Goal: Information Seeking & Learning: Learn about a topic

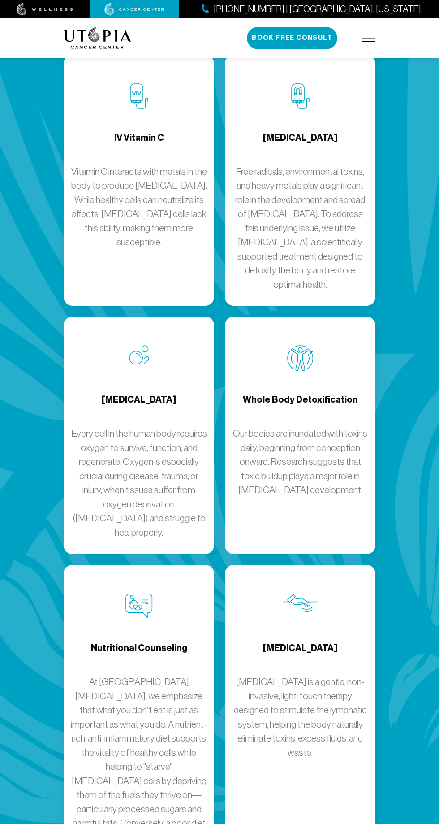
scroll to position [1569, 0]
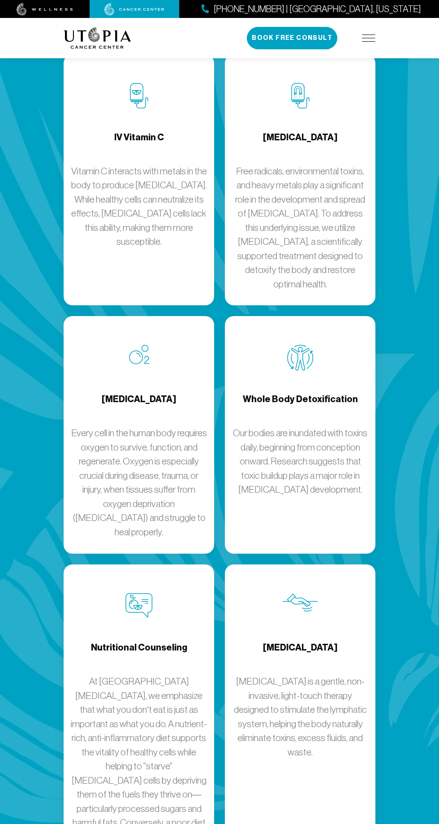
click at [282, 475] on p "Our bodies are inundated with toxins daily, beginning from conception onward. R…" at bounding box center [300, 461] width 136 height 71
